Goal: Task Accomplishment & Management: Manage account settings

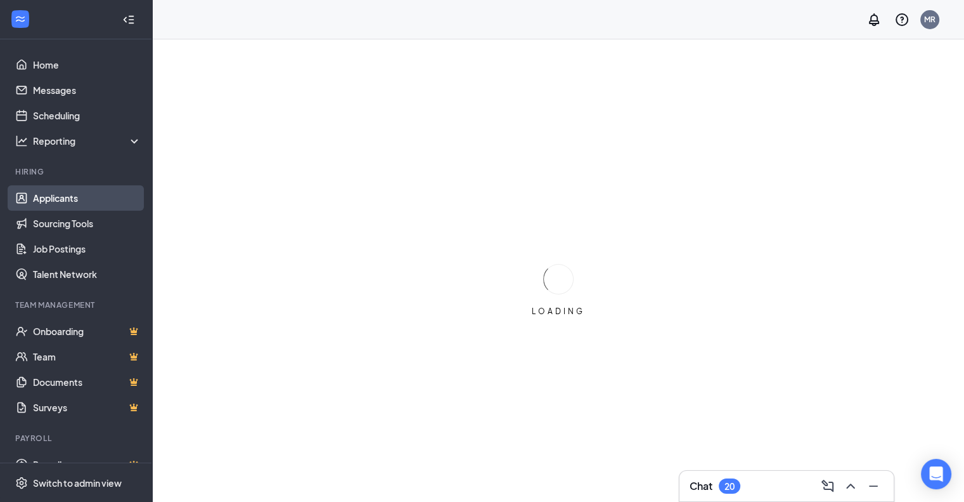
click at [48, 200] on link "Applicants" at bounding box center [87, 197] width 108 height 25
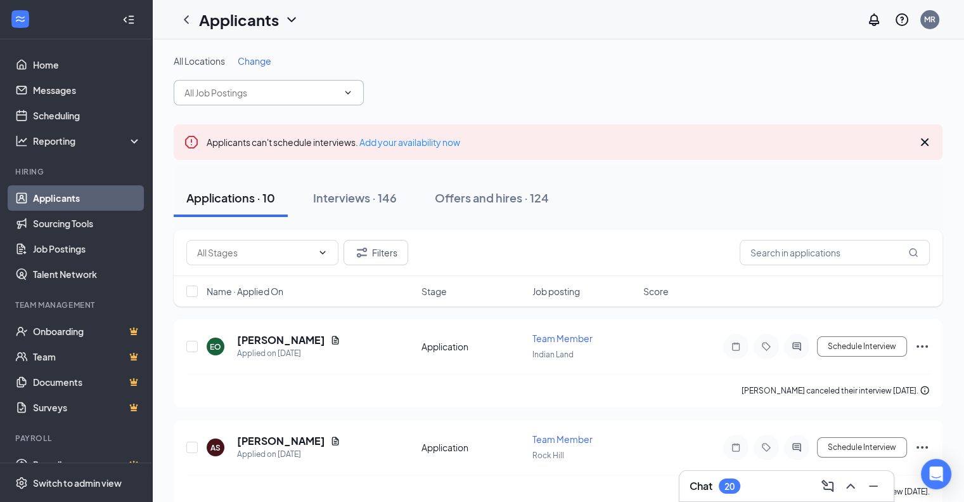
click at [272, 94] on input "text" at bounding box center [261, 93] width 153 height 14
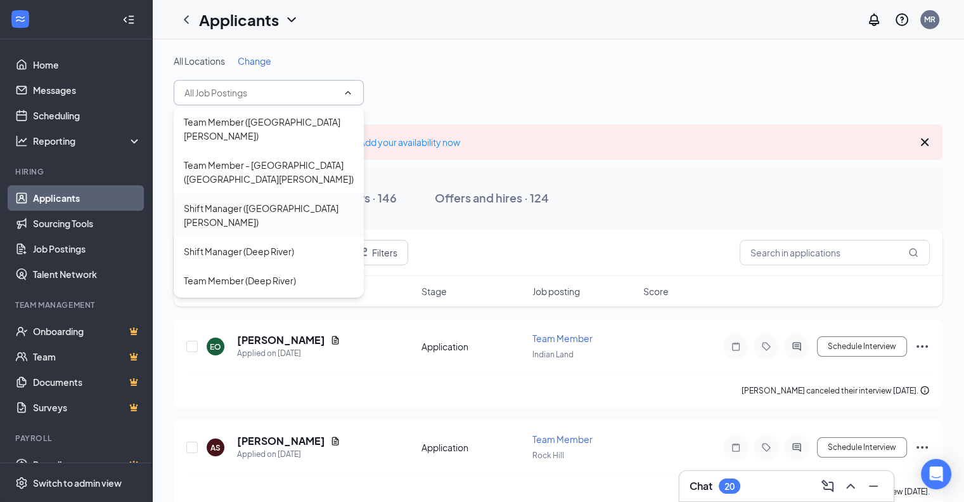
scroll to position [63, 0]
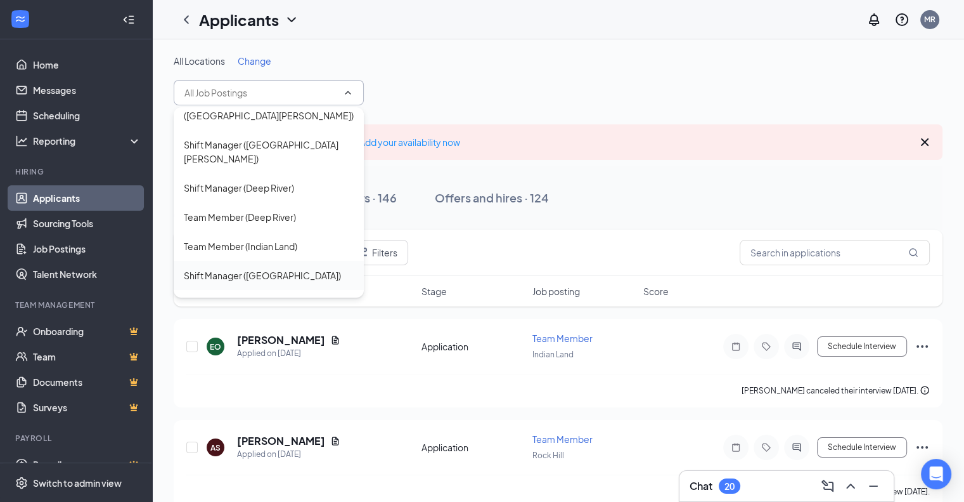
click at [259, 268] on div "Shift Manager ([GEOGRAPHIC_DATA])" at bounding box center [262, 275] width 157 height 14
type input "Shift Manager ([GEOGRAPHIC_DATA])"
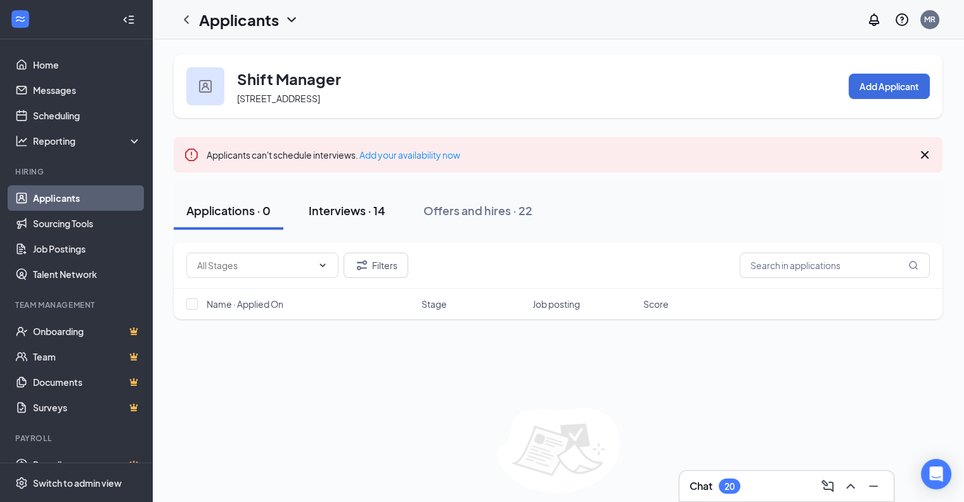
click at [370, 209] on div "Interviews · 14" at bounding box center [347, 210] width 77 height 16
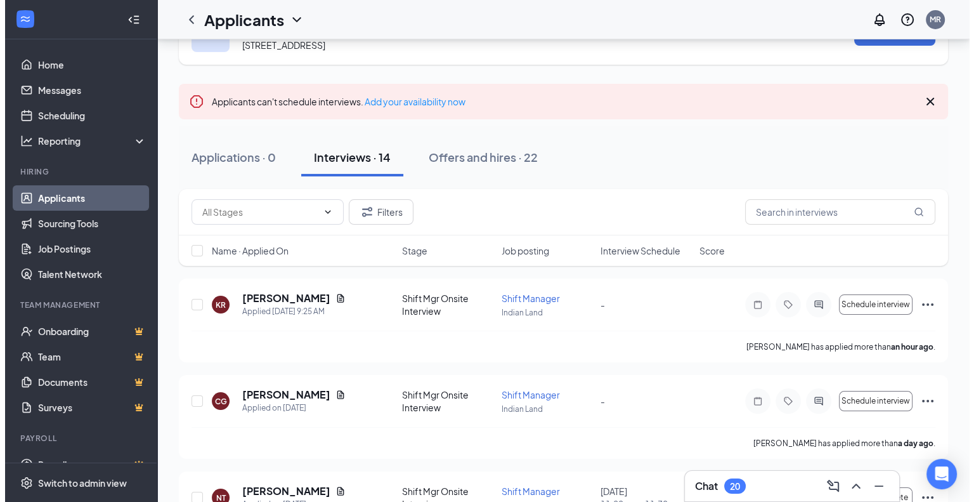
scroll to position [190, 0]
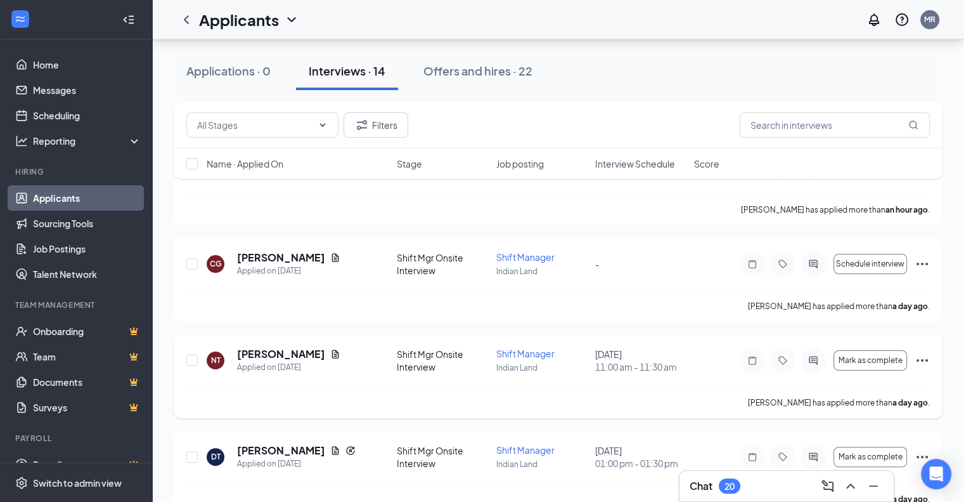
click at [322, 358] on div "[PERSON_NAME]" at bounding box center [288, 354] width 103 height 14
click at [330, 351] on icon "Document" at bounding box center [335, 354] width 10 height 10
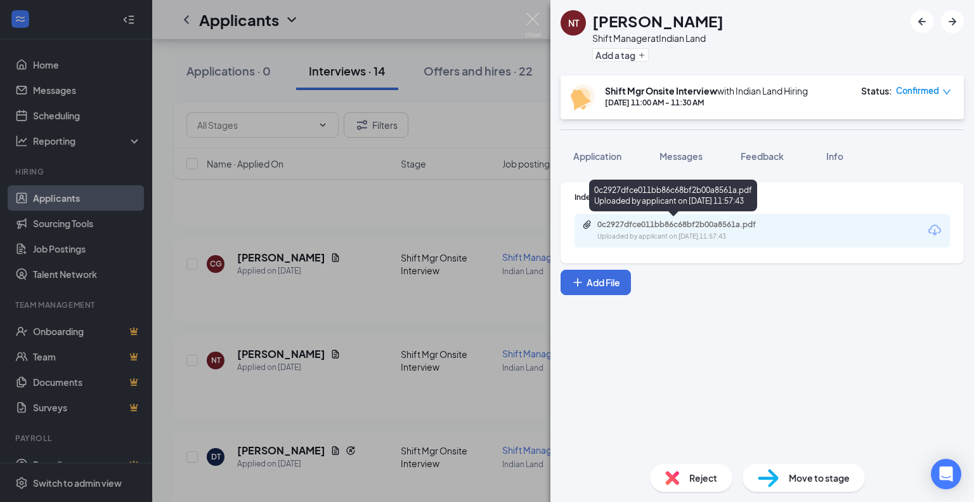
click at [668, 234] on div "Uploaded by applicant on [DATE] 11:57:43" at bounding box center [692, 236] width 190 height 10
